Goal: Task Accomplishment & Management: Use online tool/utility

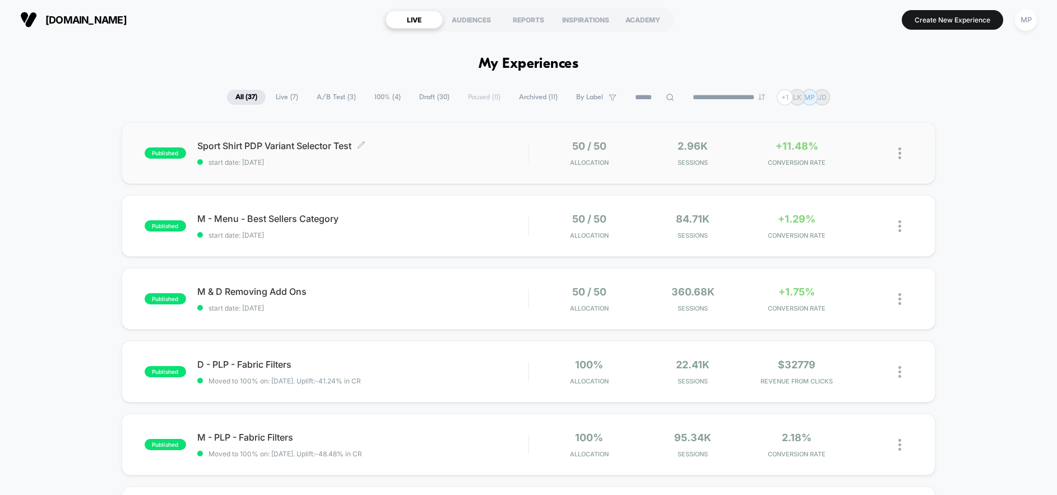
click at [420, 149] on span "Sport Shirt PDP Variant Selector Test Click to edit experience details" at bounding box center [362, 145] width 331 height 11
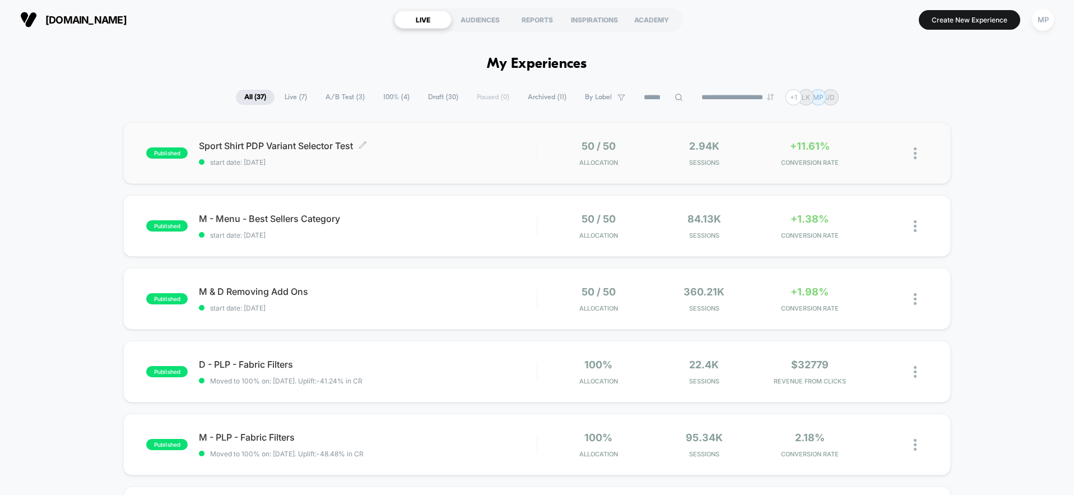
click at [369, 166] on span "start date: [DATE]" at bounding box center [367, 162] width 337 height 8
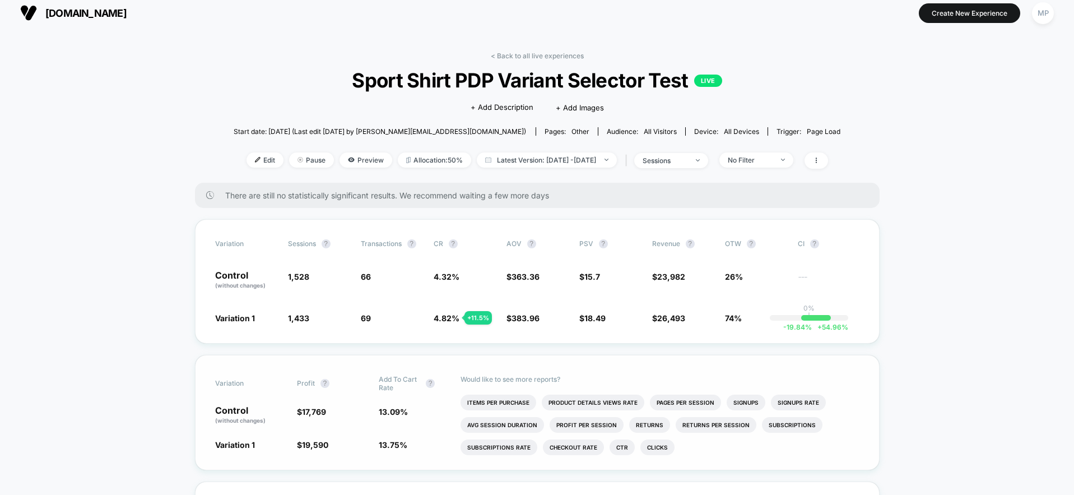
scroll to position [9, 0]
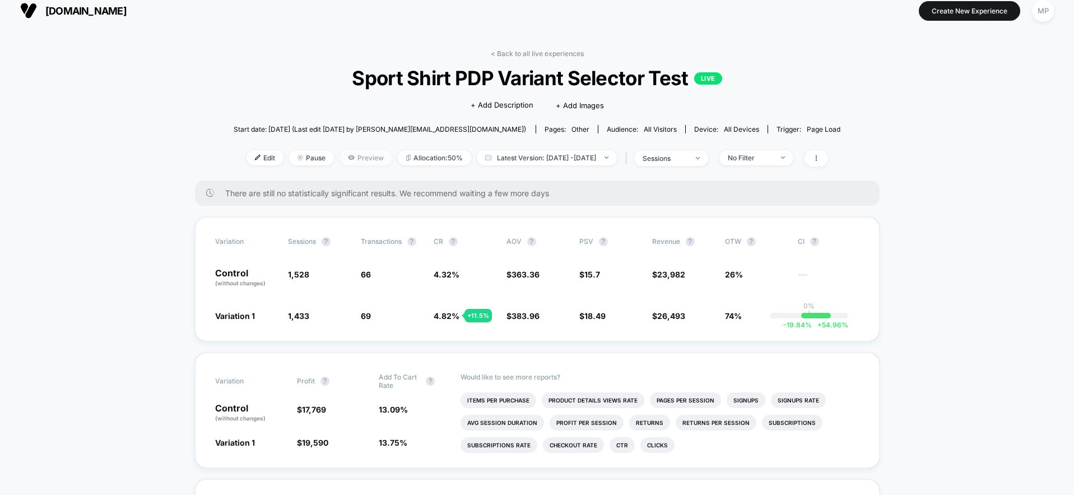
click at [343, 155] on span "Preview" at bounding box center [365, 157] width 53 height 15
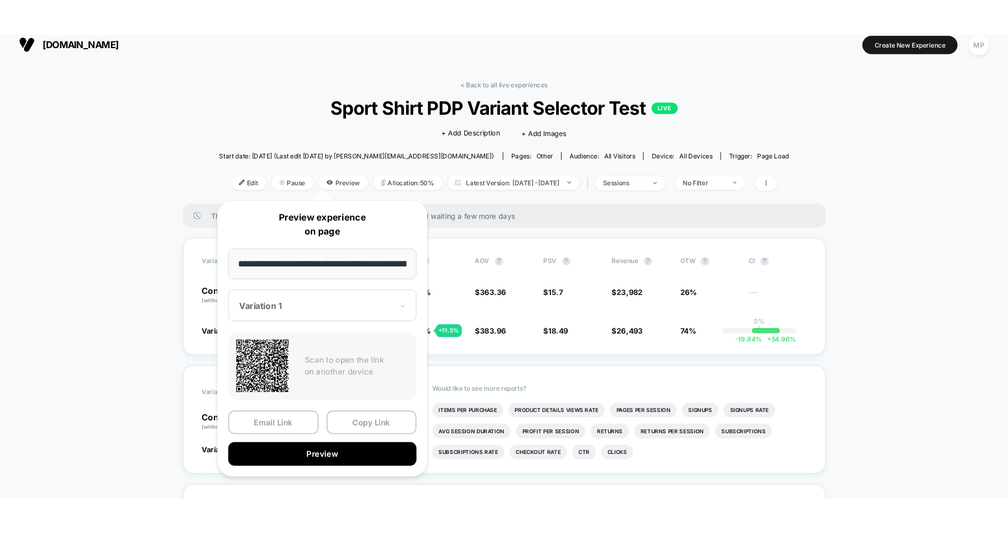
scroll to position [0, 133]
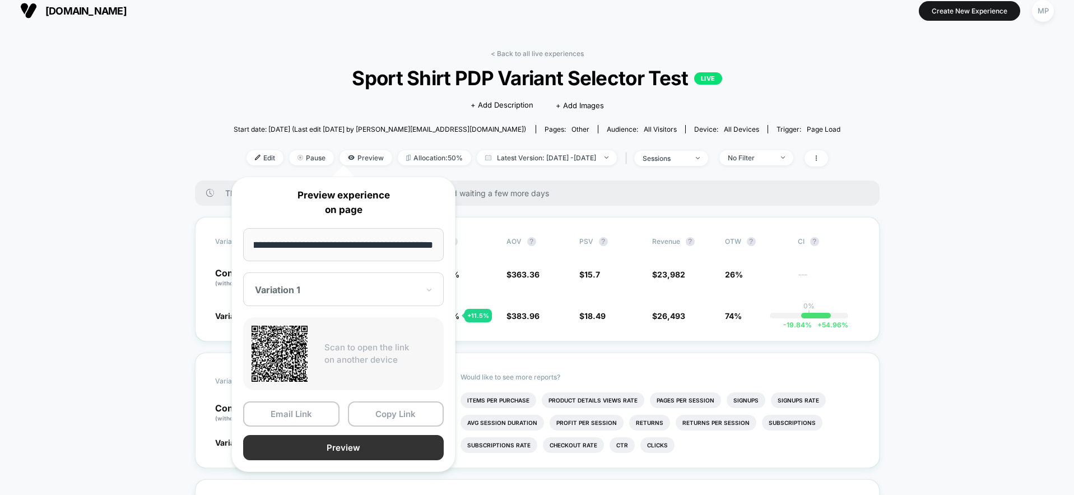
click at [320, 444] on button "Preview" at bounding box center [343, 447] width 201 height 25
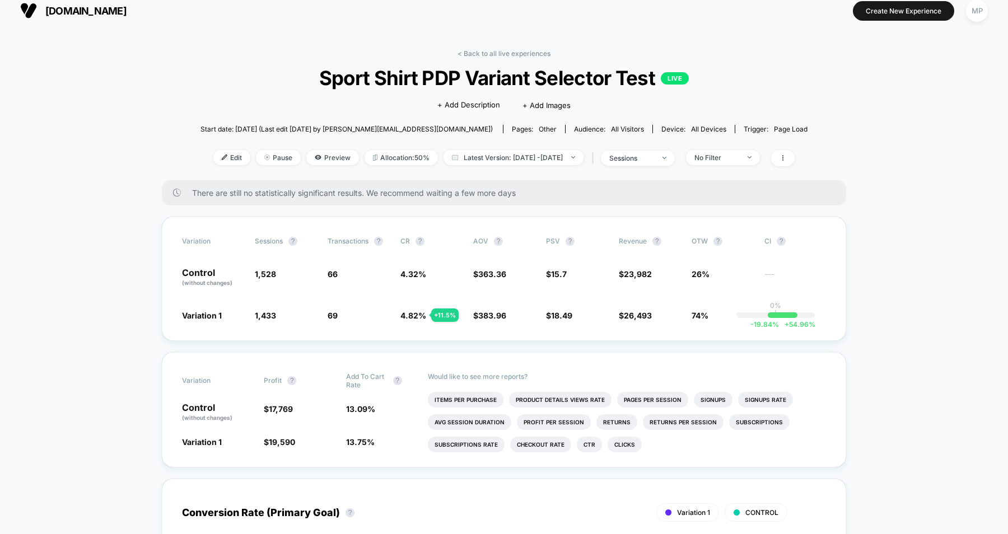
scroll to position [9, 0]
